Goal: Transaction & Acquisition: Purchase product/service

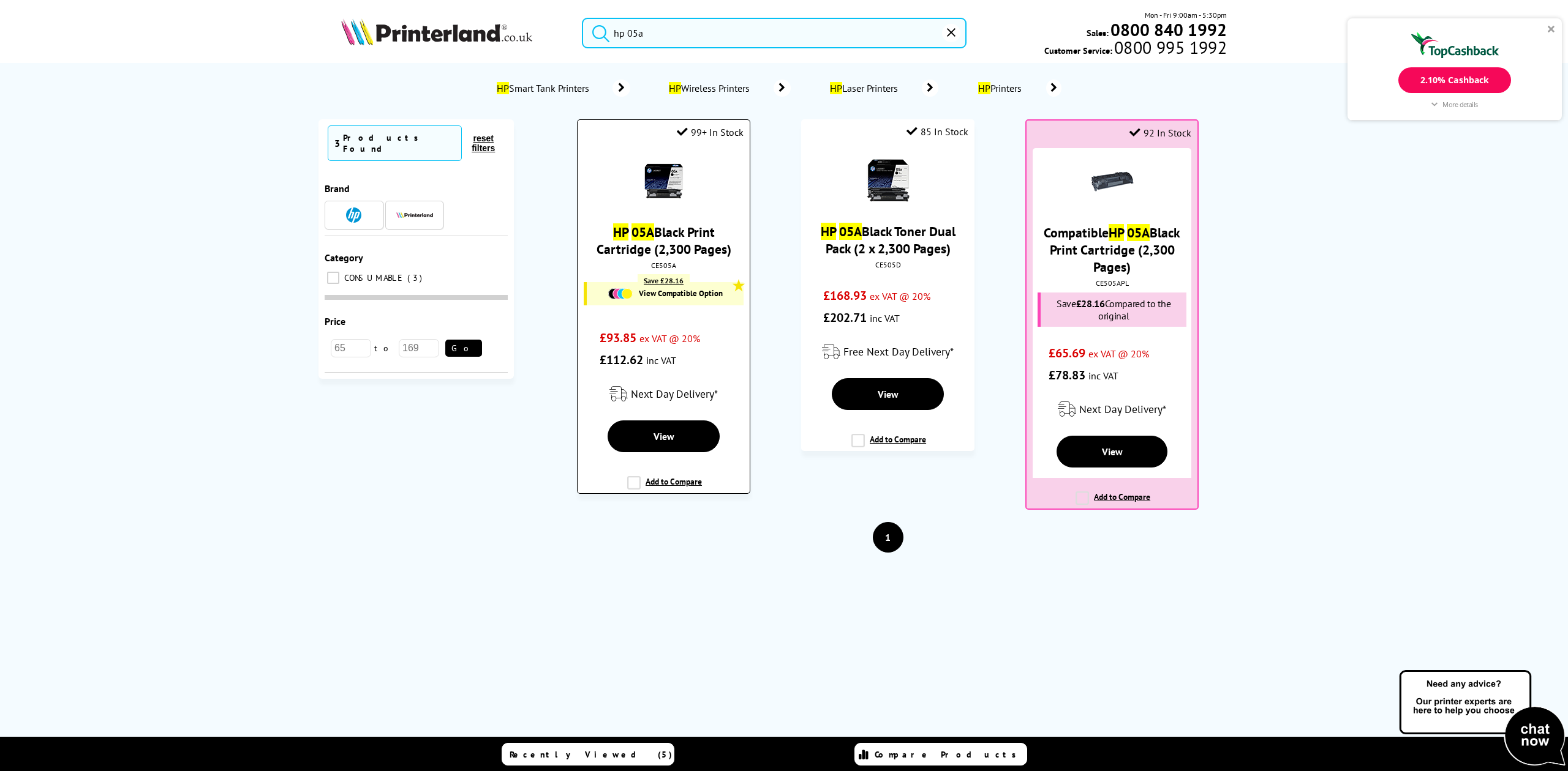
click at [666, 260] on div "CE505A" at bounding box center [664, 265] width 154 height 10
copy div "CE505A"
click at [708, 30] on input "hp 05a" at bounding box center [773, 32] width 384 height 31
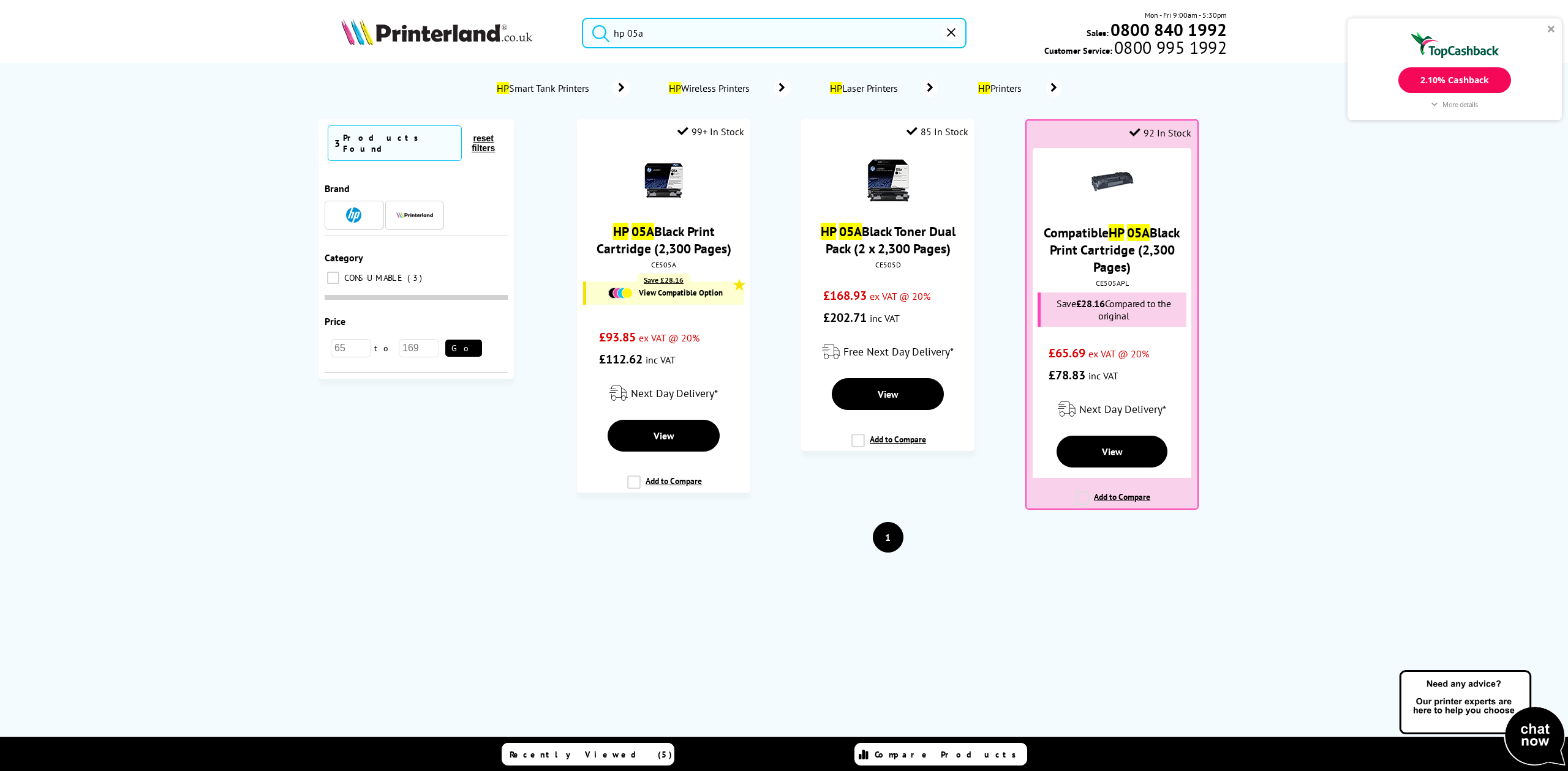
click at [708, 30] on input "hp 05a" at bounding box center [773, 32] width 384 height 31
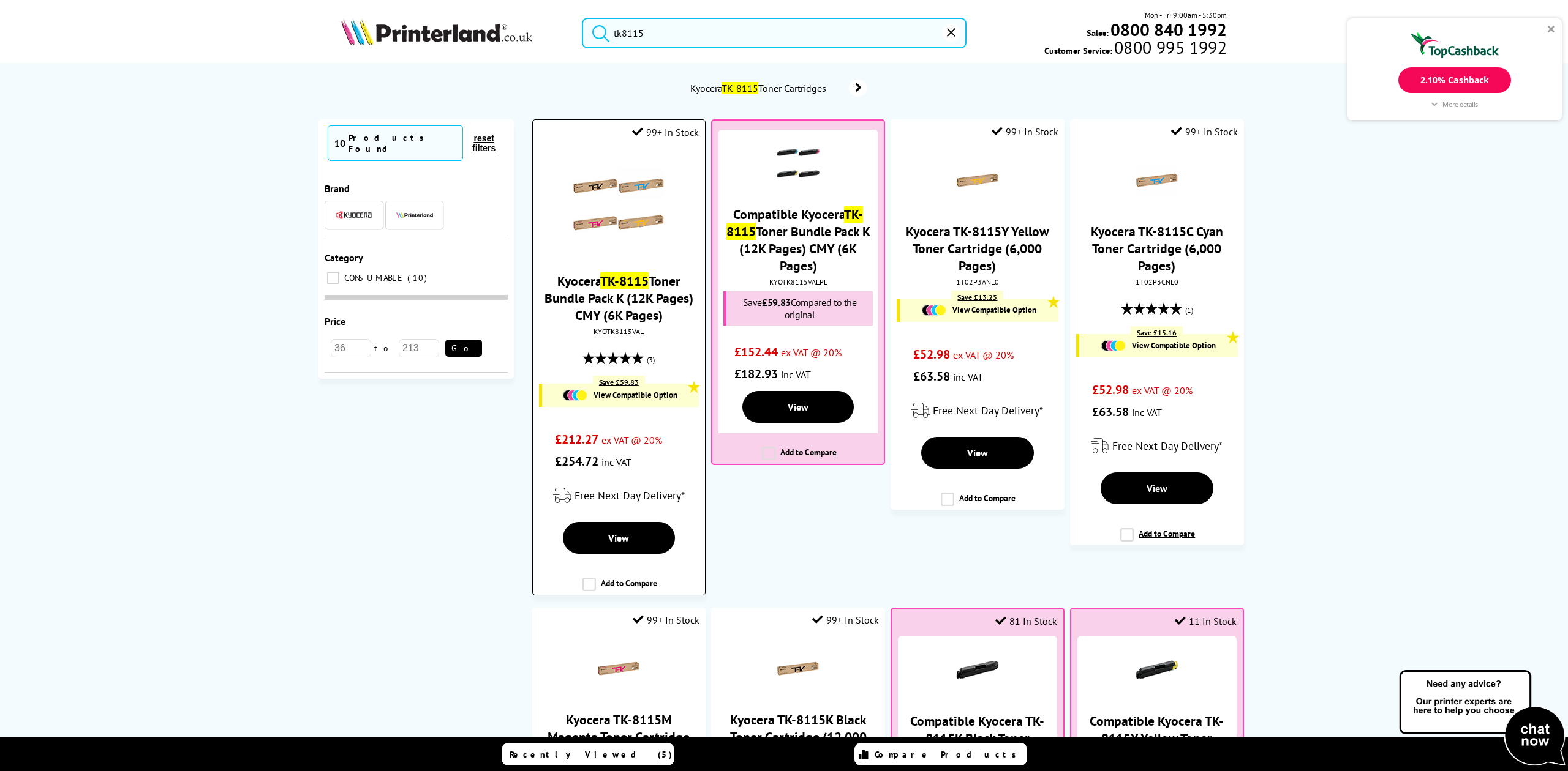
click at [617, 327] on div "KYOTK8115VAL" at bounding box center [619, 331] width 154 height 10
copy div "KYOTK8115VAL"
click at [617, 24] on input "tk8115" at bounding box center [773, 32] width 384 height 31
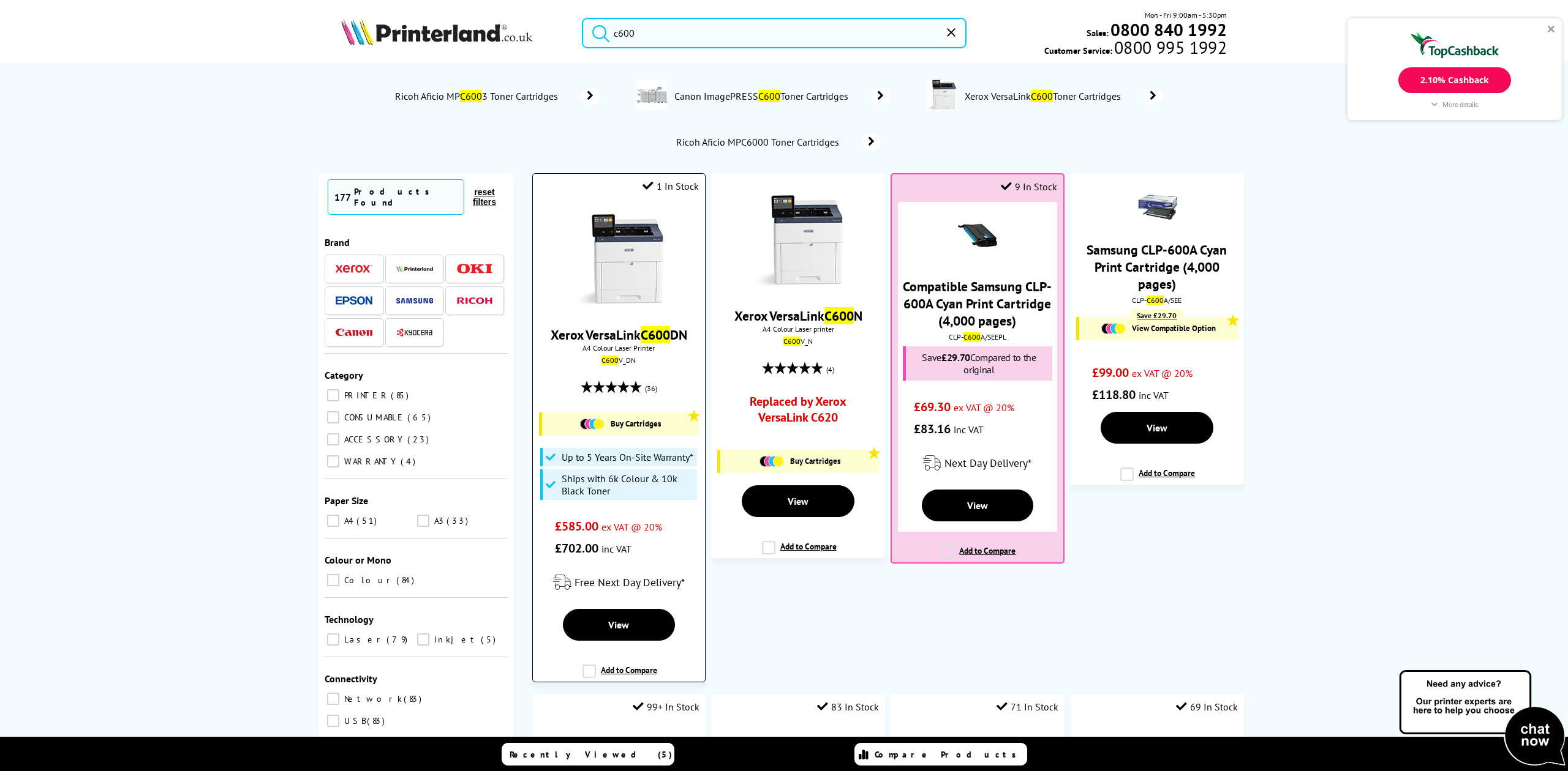
type input "c600"
click at [624, 273] on img at bounding box center [618, 259] width 92 height 92
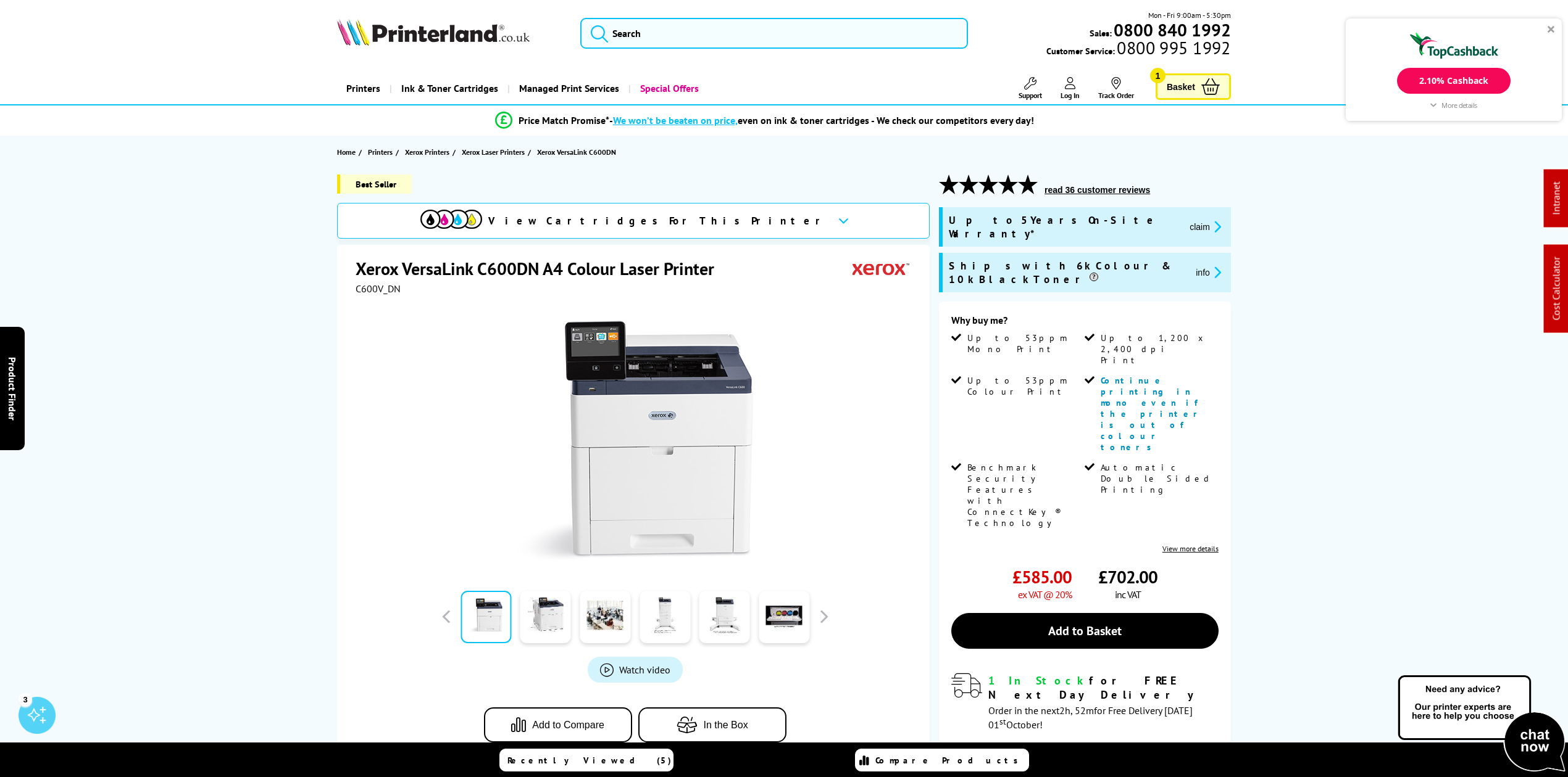
click at [681, 230] on div "View Cartridges For This Printer" at bounding box center [624, 220] width 407 height 22
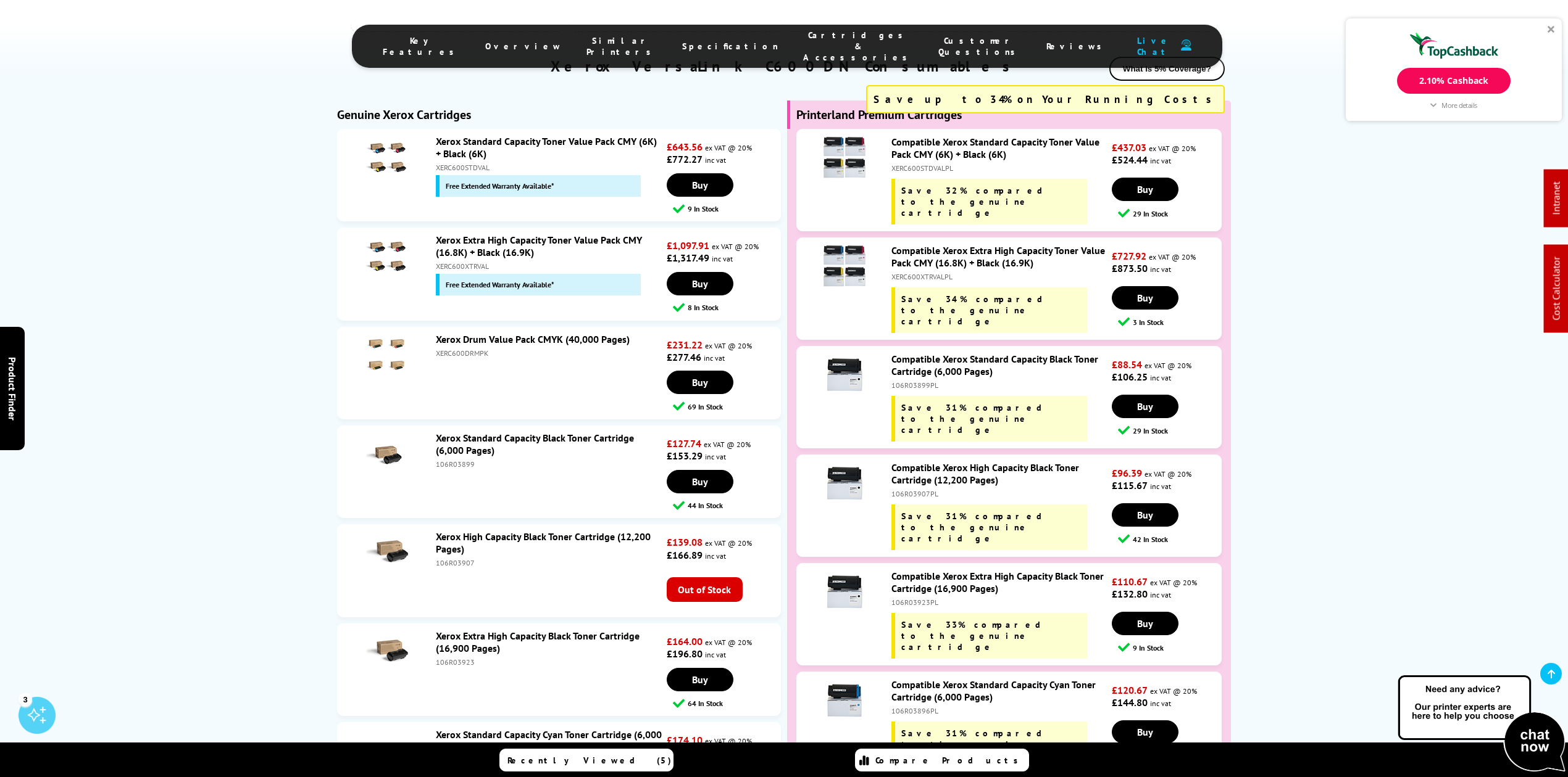
scroll to position [4193, 0]
